Goal: Task Accomplishment & Management: Manage account settings

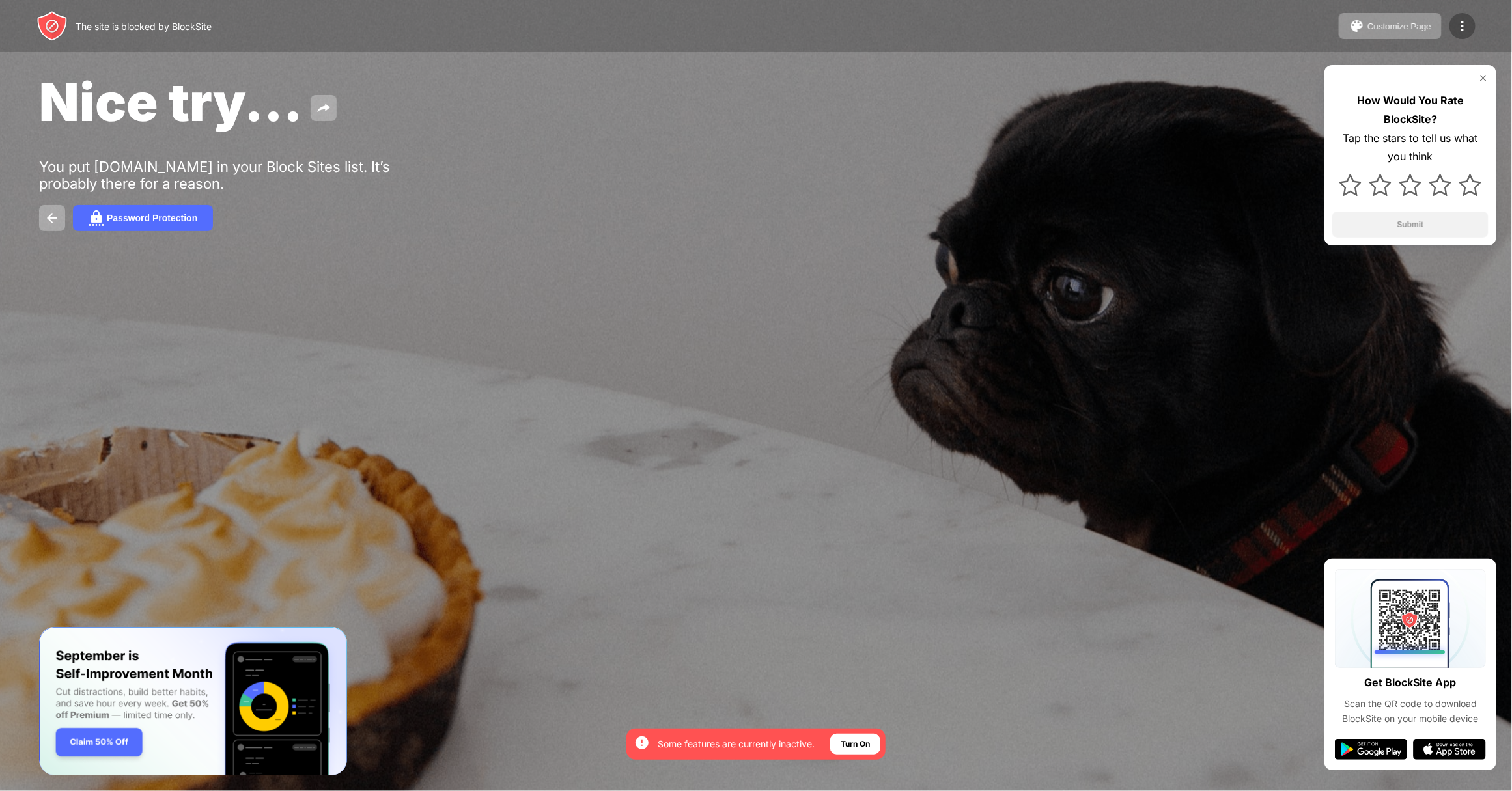
click at [1471, 16] on div at bounding box center [1462, 26] width 26 height 26
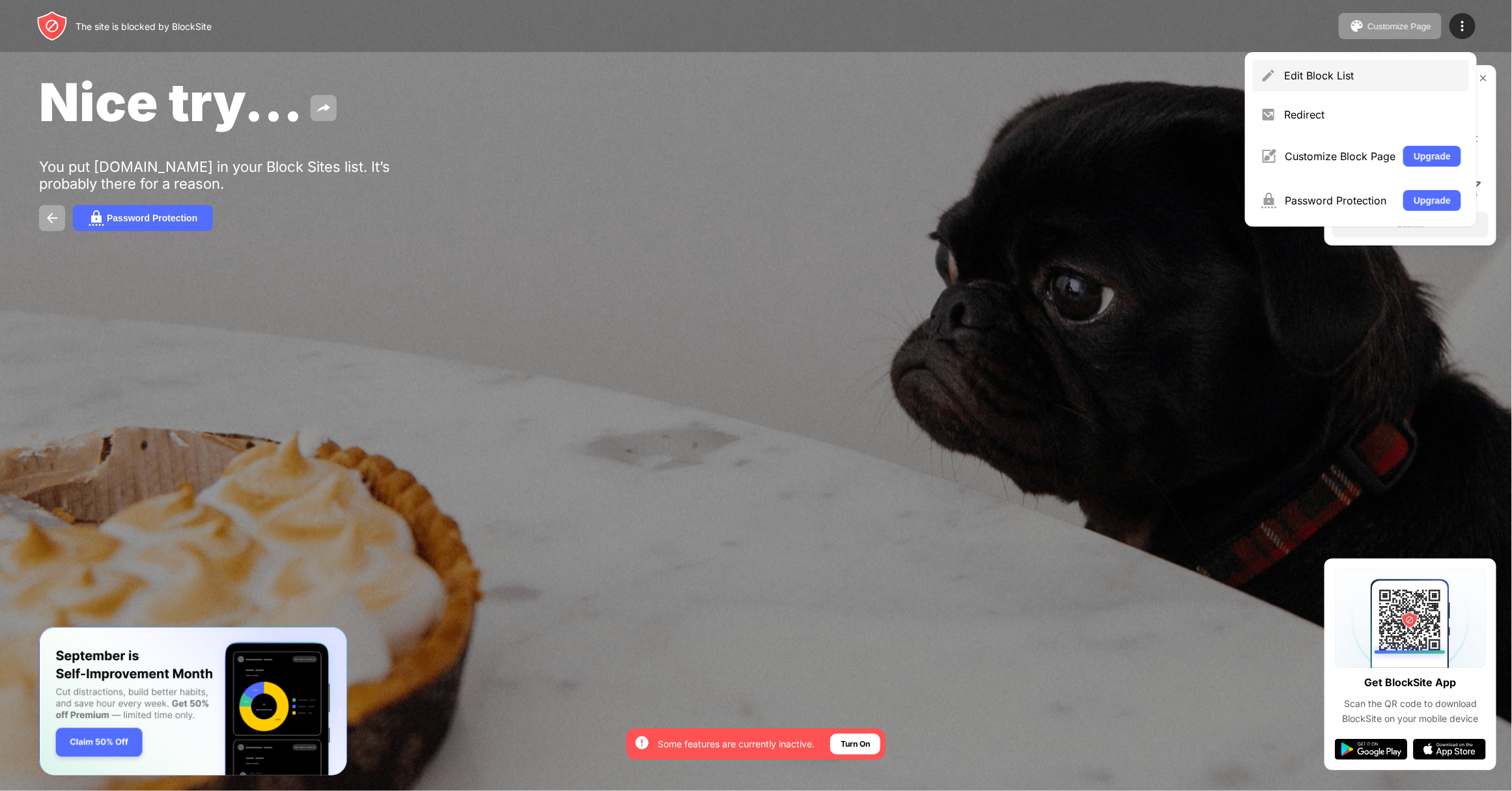
click at [1299, 78] on div "Edit Block List" at bounding box center [1372, 76] width 177 height 13
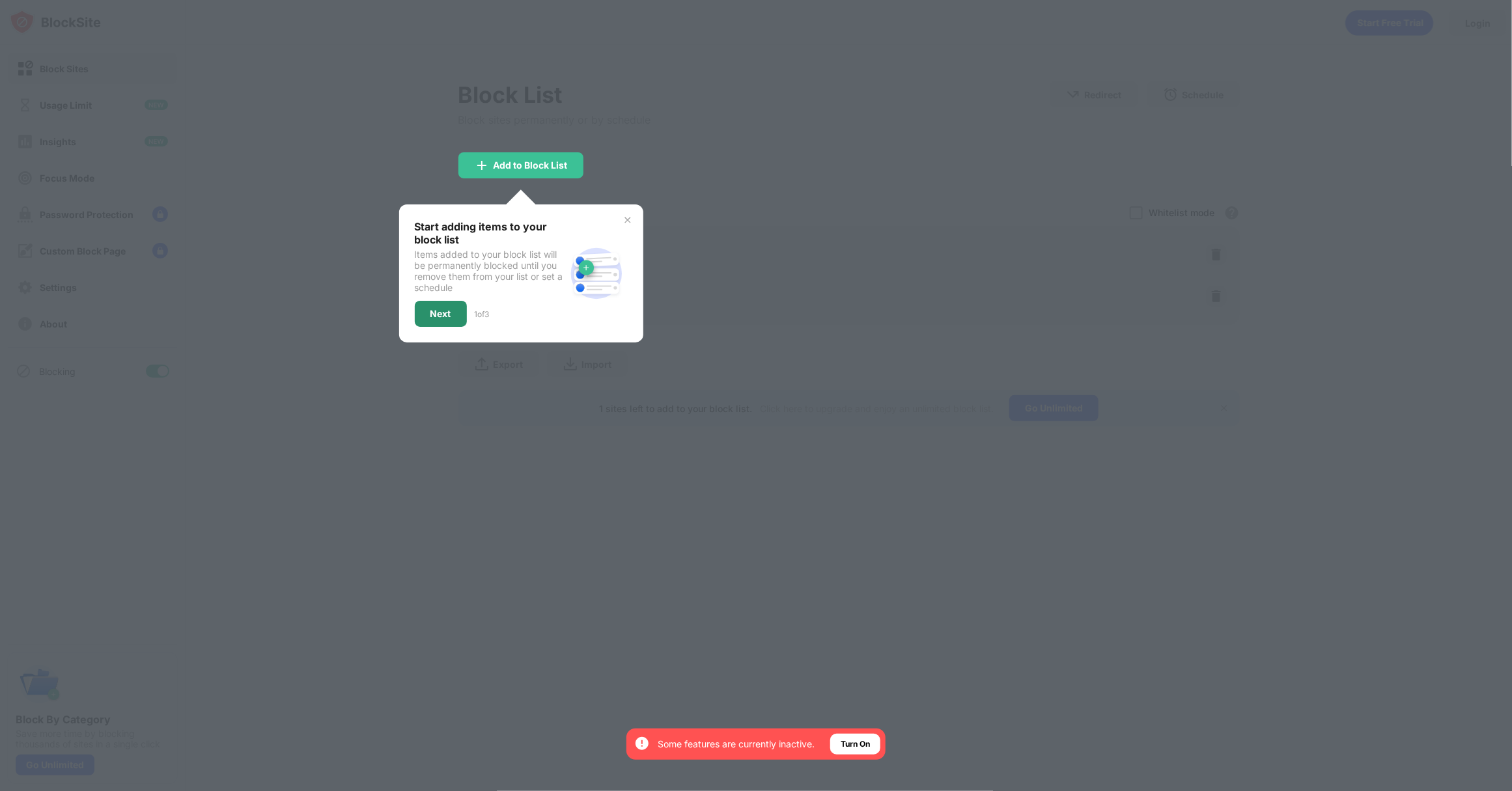
click at [447, 309] on div "Next" at bounding box center [441, 314] width 21 height 10
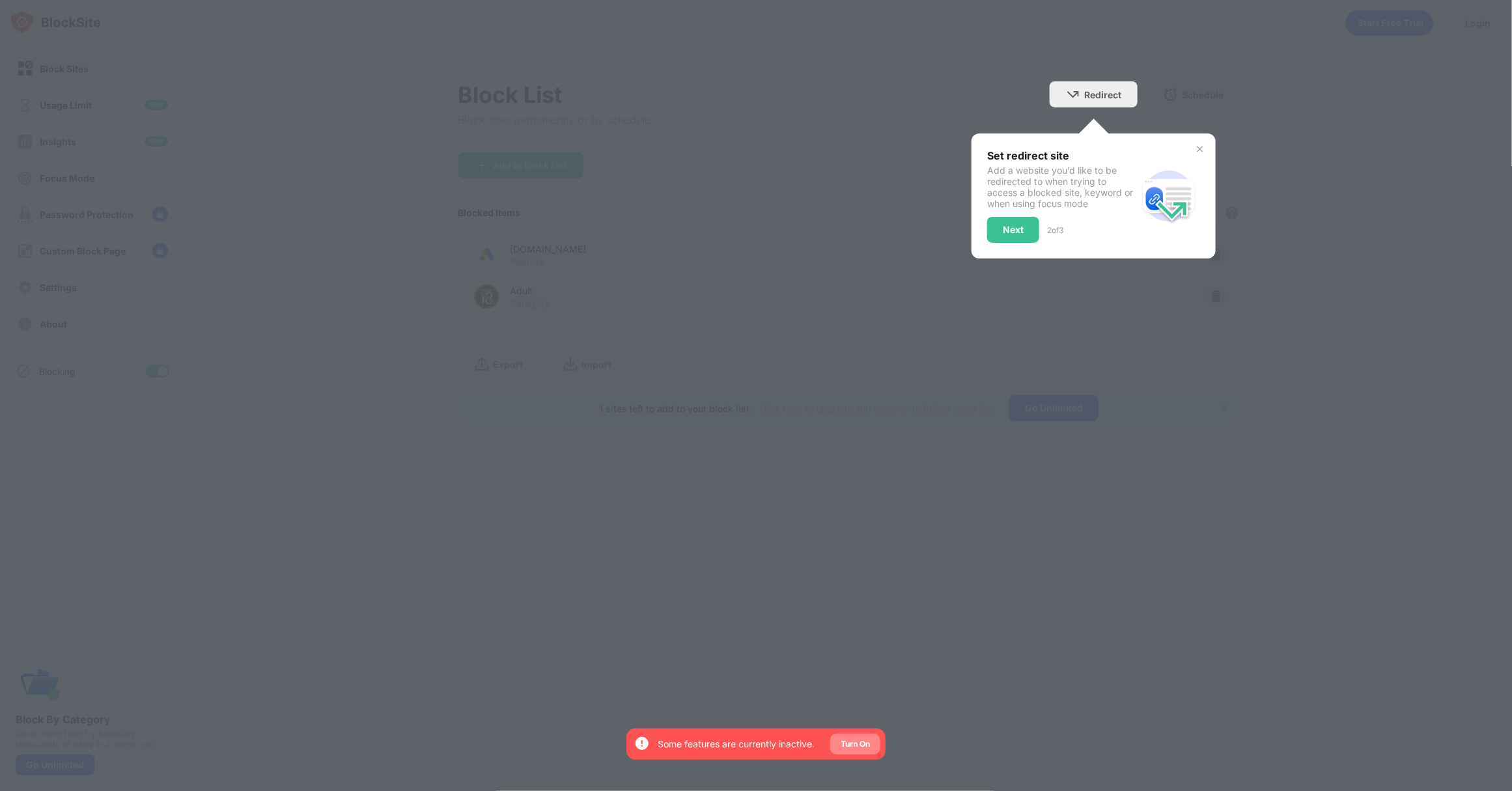
click at [853, 746] on div "Turn On" at bounding box center [855, 745] width 29 height 13
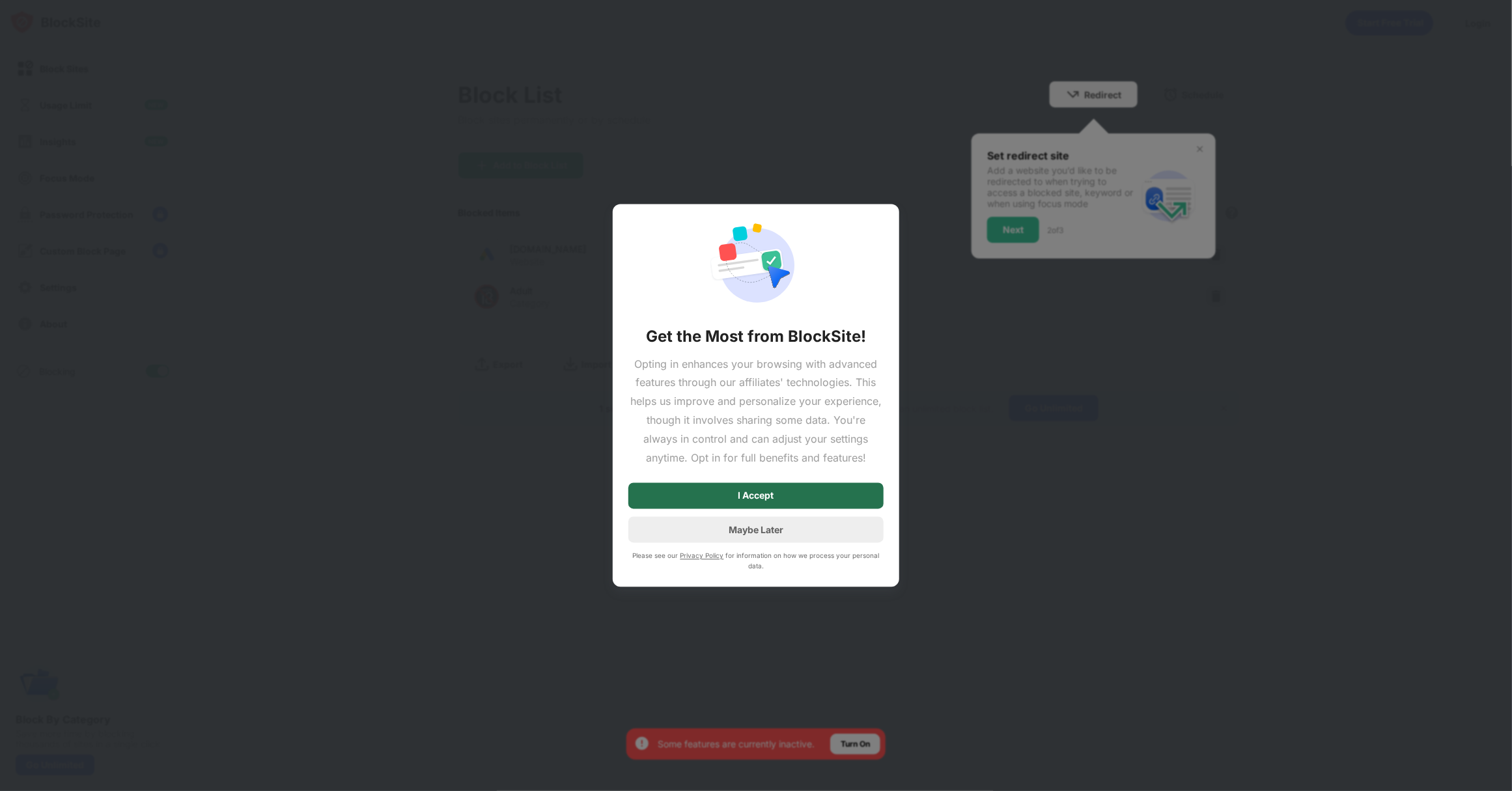
click at [806, 496] on div "I Accept" at bounding box center [755, 495] width 255 height 26
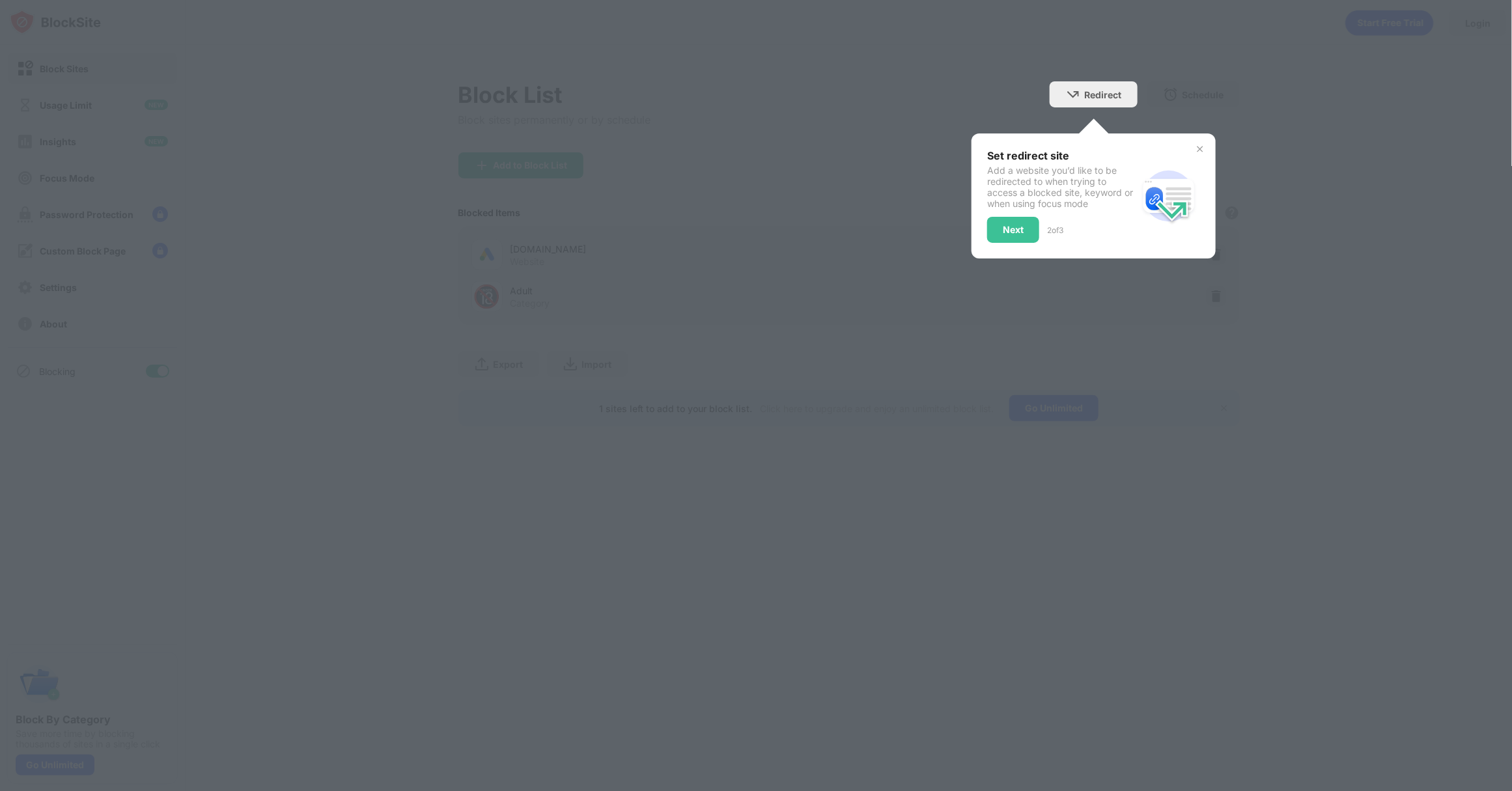
click at [1205, 142] on div "Set redirect site Add a website you’d like to be redirected to when trying to a…" at bounding box center [1094, 196] width 244 height 125
click at [1195, 149] on img at bounding box center [1199, 149] width 10 height 10
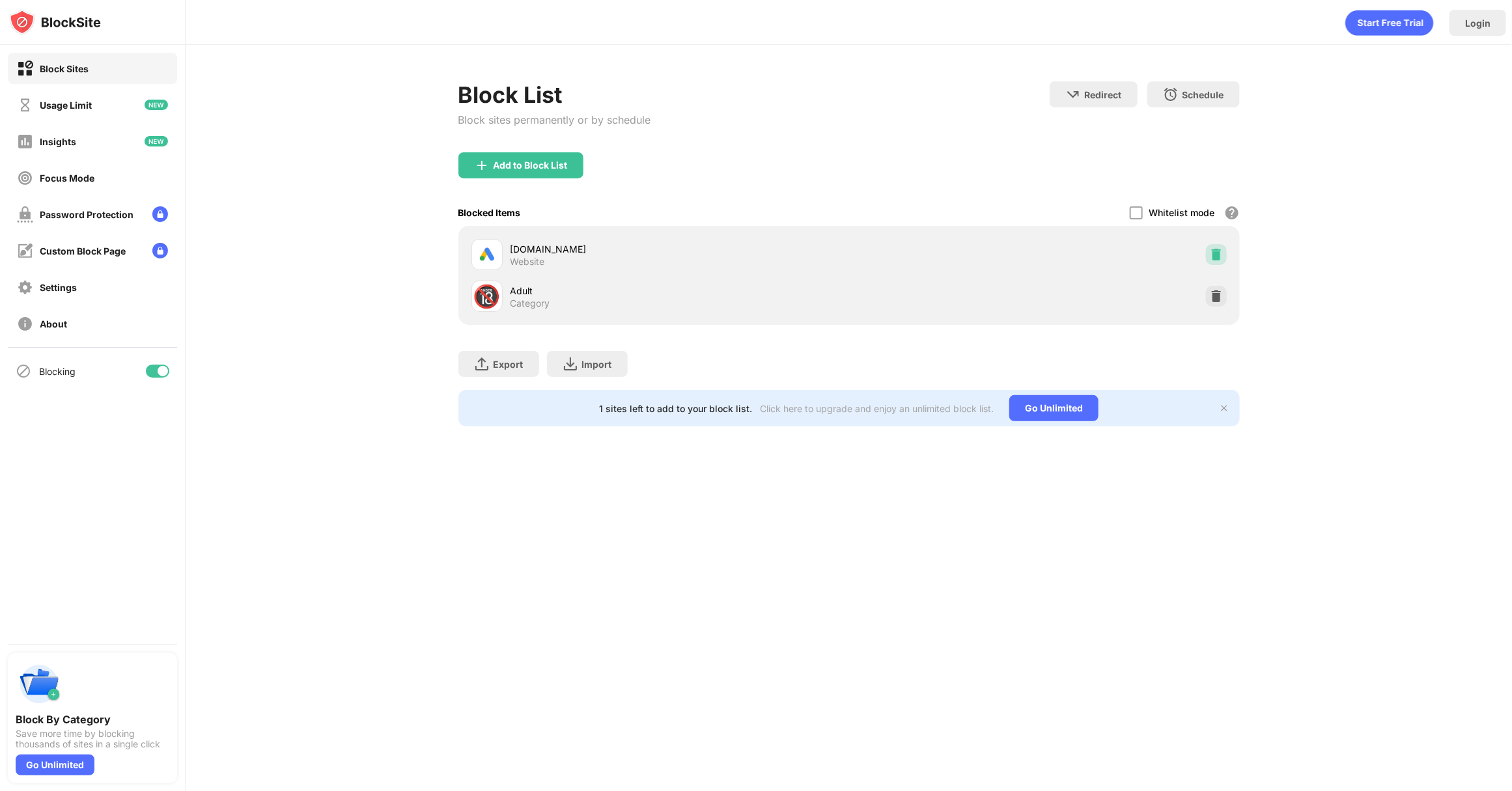
click at [1214, 254] on img at bounding box center [1216, 255] width 13 height 13
